Goal: Find specific page/section: Find specific page/section

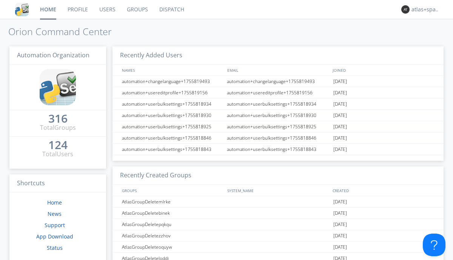
click at [171, 9] on link "Dispatch" at bounding box center [172, 9] width 36 height 19
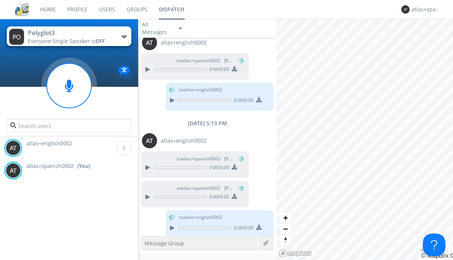
scroll to position [379, 0]
click at [424, 9] on div "atlas+spanish0002" at bounding box center [426, 10] width 28 height 8
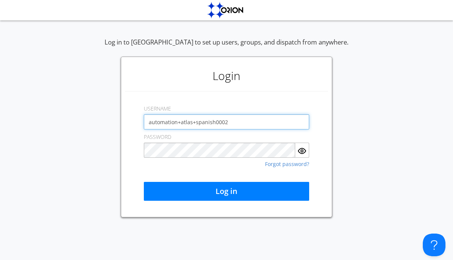
type input "automation+atlas+spanish0002"
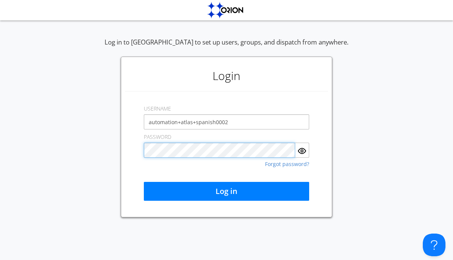
click at [227, 191] on button "Log in" at bounding box center [226, 191] width 165 height 19
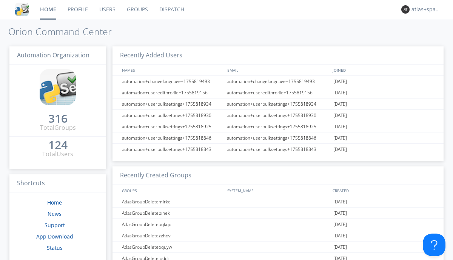
click at [171, 9] on link "Dispatch" at bounding box center [172, 9] width 36 height 19
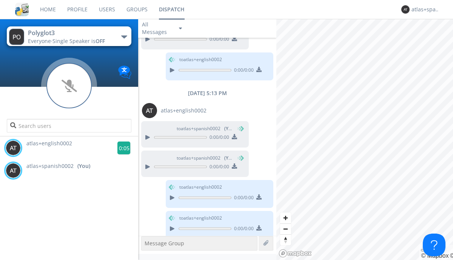
scroll to position [409, 0]
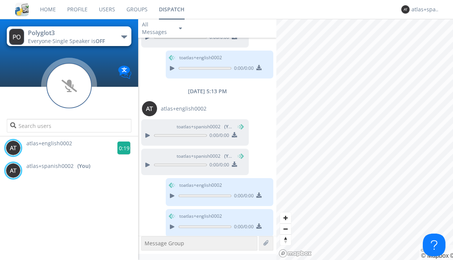
click at [121, 148] on g at bounding box center [123, 148] width 13 height 13
